Goal: Communication & Community: Answer question/provide support

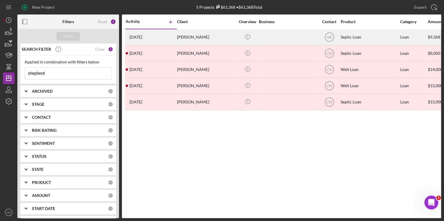
click at [208, 41] on div "[PERSON_NAME]" at bounding box center [206, 37] width 58 height 15
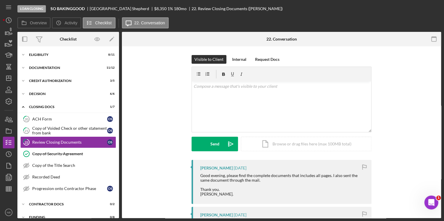
scroll to position [7, 0]
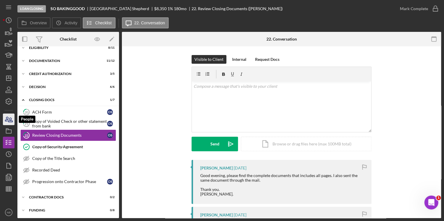
click at [12, 120] on icon "button" at bounding box center [8, 119] width 15 height 15
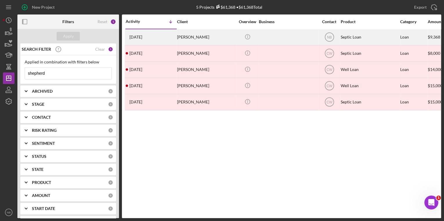
click at [191, 37] on div "[PERSON_NAME]" at bounding box center [206, 37] width 58 height 15
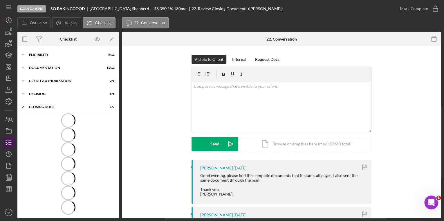
scroll to position [7, 0]
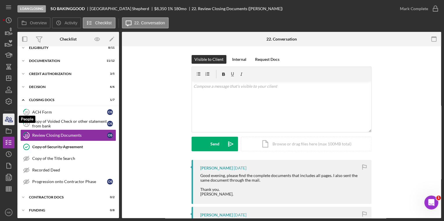
click at [6, 120] on icon "button" at bounding box center [8, 119] width 15 height 15
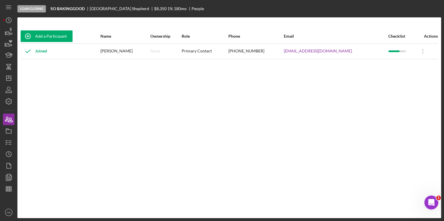
click at [41, 53] on div "Joined" at bounding box center [34, 51] width 26 height 15
click at [137, 52] on div "[PERSON_NAME]" at bounding box center [124, 51] width 49 height 15
drag, startPoint x: 126, startPoint y: 50, endPoint x: 253, endPoint y: 51, distance: 127.1
click at [126, 50] on div "[PERSON_NAME]" at bounding box center [124, 51] width 49 height 15
drag, startPoint x: 338, startPoint y: 48, endPoint x: 244, endPoint y: 58, distance: 94.0
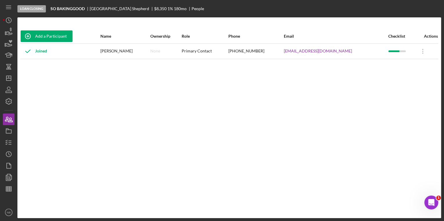
click at [338, 48] on div "[EMAIL_ADDRESS][DOMAIN_NAME]" at bounding box center [336, 51] width 104 height 15
click at [8, 85] on icon "button" at bounding box center [8, 90] width 15 height 15
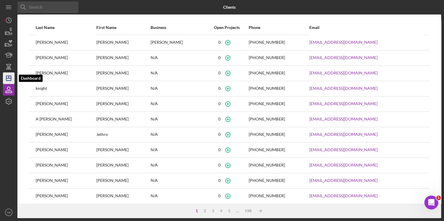
click at [10, 77] on icon "Icon/Dashboard" at bounding box center [8, 78] width 15 height 15
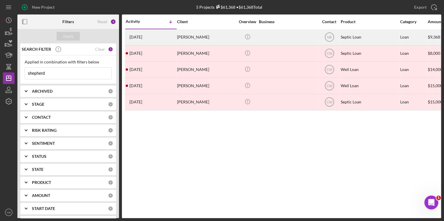
click at [179, 38] on div "[PERSON_NAME]" at bounding box center [206, 37] width 58 height 15
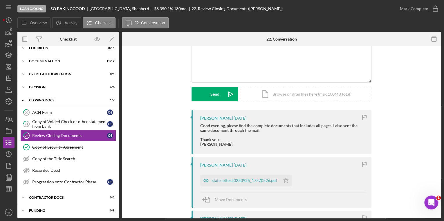
scroll to position [23, 0]
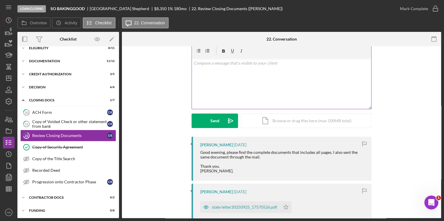
click at [220, 71] on div "v Color teal Color pink Remove color Add row above Add row below Add column bef…" at bounding box center [281, 83] width 179 height 51
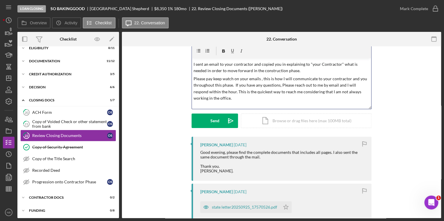
click at [231, 100] on p "Please pay keep watch on your emails , this is how I will communicate to your c…" at bounding box center [282, 89] width 176 height 26
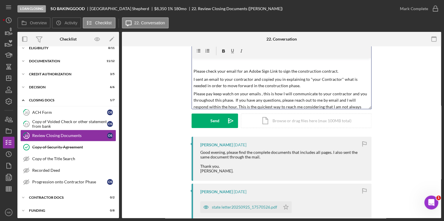
scroll to position [0, 0]
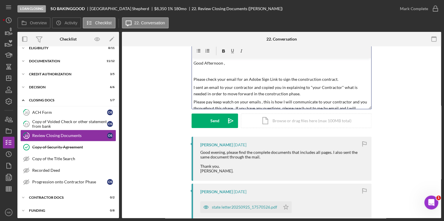
click at [210, 101] on p "Please pay keep watch on your emails , this is how I will communicate to your c…" at bounding box center [282, 112] width 176 height 26
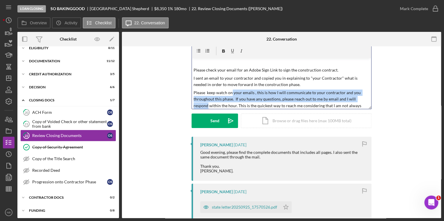
scroll to position [14, 0]
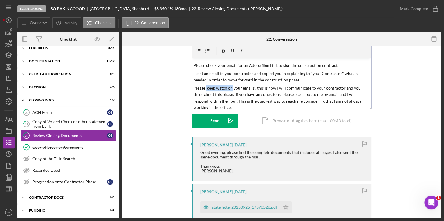
drag, startPoint x: 230, startPoint y: 102, endPoint x: 204, endPoint y: 89, distance: 29.3
click at [205, 89] on p "Please keep watch on your emails , this is how I will communicate to your contr…" at bounding box center [282, 98] width 176 height 26
click at [233, 87] on p "Please look our for your emails , this is how I will communicate to your contra…" at bounding box center [282, 98] width 176 height 26
click at [268, 96] on p "Please look out for emails from me regarding this phase, this is how I will com…" at bounding box center [282, 98] width 176 height 26
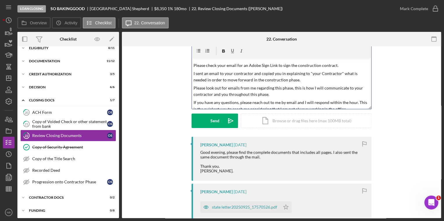
drag, startPoint x: 268, startPoint y: 94, endPoint x: 225, endPoint y: 96, distance: 42.7
click at [225, 96] on p "Please look out for emails from me regarding this phase, this is how I will com…" at bounding box center [282, 91] width 176 height 13
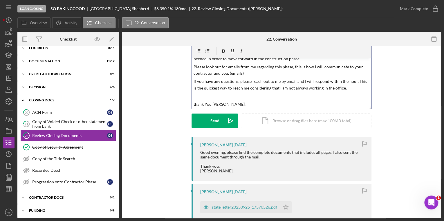
click at [277, 82] on p "If you have any questions, please reach out to me by email and I will respond w…" at bounding box center [282, 84] width 176 height 13
drag, startPoint x: 302, startPoint y: 81, endPoint x: 279, endPoint y: 79, distance: 23.6
click at [280, 81] on p "If you have any questions, please reach out to me. by email and I will respond …" at bounding box center [282, 84] width 176 height 13
drag, startPoint x: 282, startPoint y: 82, endPoint x: 294, endPoint y: 87, distance: 12.5
click at [282, 82] on p "If you have any questions, please reach out to me. I will respond within the ho…" at bounding box center [282, 84] width 176 height 13
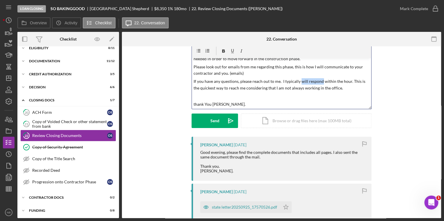
drag, startPoint x: 320, startPoint y: 81, endPoint x: 300, endPoint y: 80, distance: 20.1
click at [300, 80] on p "If you have any questions, please reach out to me. I typically will respond wit…" at bounding box center [282, 84] width 176 height 13
click at [365, 81] on p "If you have any questions, please reach out to me. I typically respond to all e…" at bounding box center [282, 84] width 176 height 13
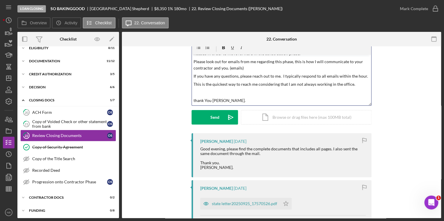
scroll to position [0, 0]
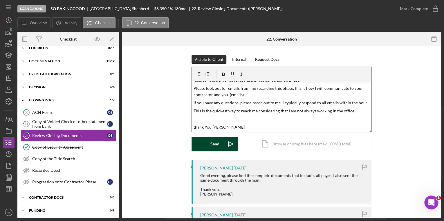
click at [223, 146] on icon "Icon/icon-invite-send" at bounding box center [230, 144] width 15 height 15
